Goal: Transaction & Acquisition: Download file/media

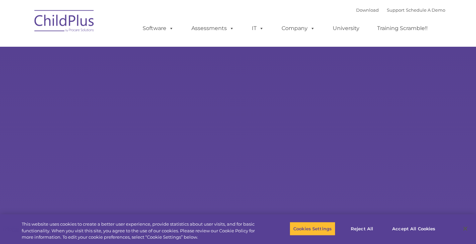
select select "MEDIUM"
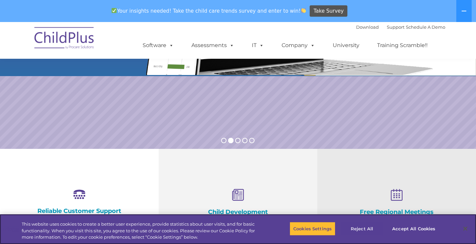
scroll to position [127, 0]
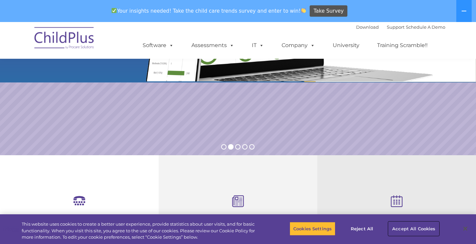
click at [406, 228] on button "Accept All Cookies" at bounding box center [413, 229] width 50 height 14
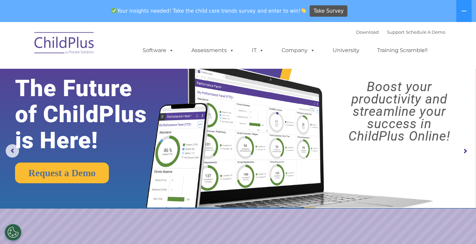
scroll to position [0, 0]
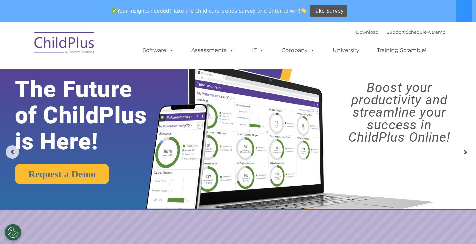
click at [357, 30] on link "Download" at bounding box center [367, 31] width 23 height 5
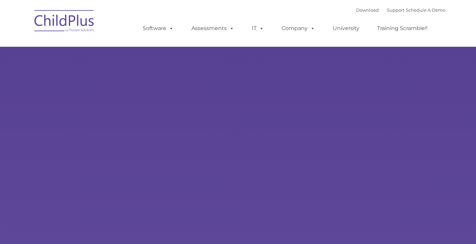
type input ""
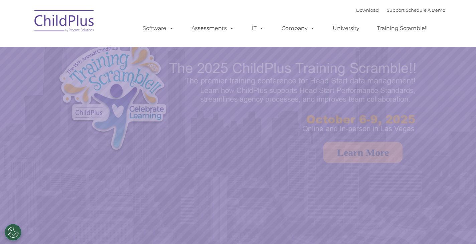
select select "MEDIUM"
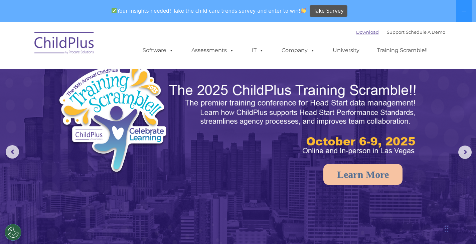
click at [358, 32] on link "Download" at bounding box center [367, 31] width 23 height 5
